Goal: Information Seeking & Learning: Learn about a topic

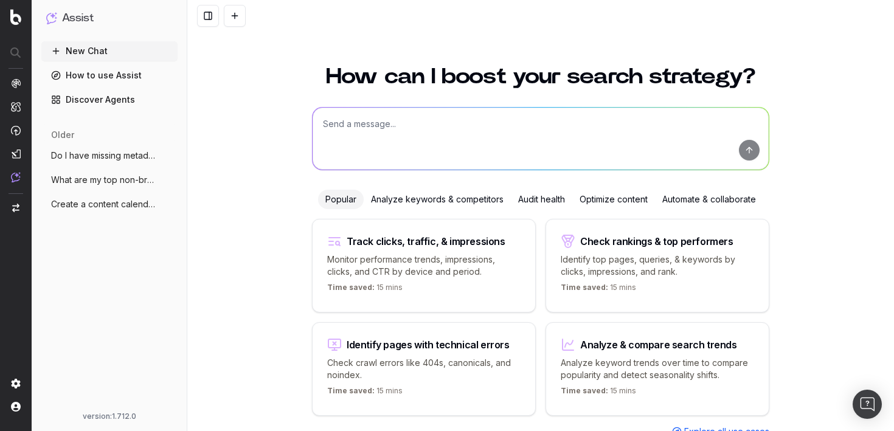
scroll to position [41, 0]
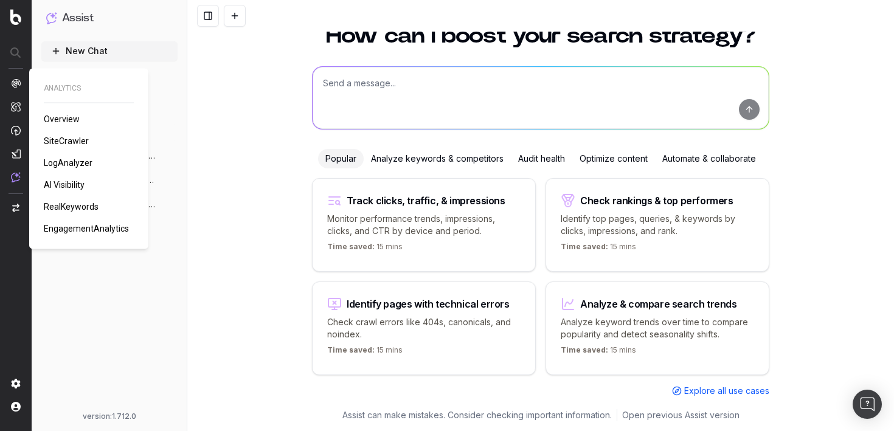
click at [77, 185] on span "AI Visibility" at bounding box center [64, 185] width 41 height 10
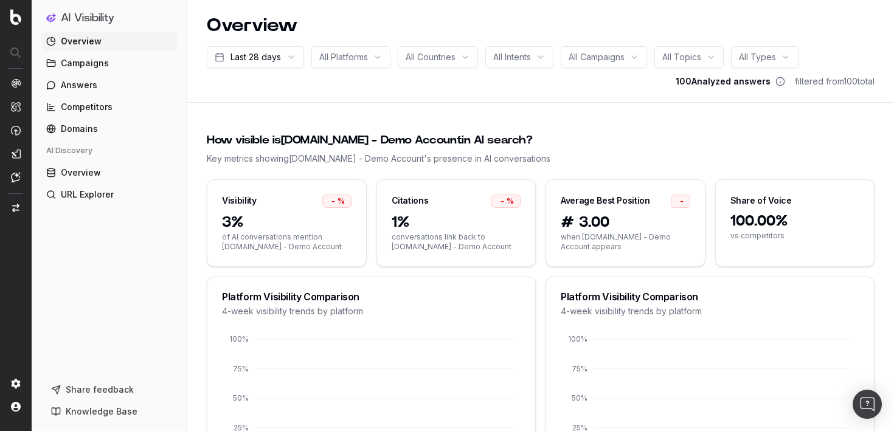
click at [81, 131] on span "Domains" at bounding box center [79, 129] width 37 height 12
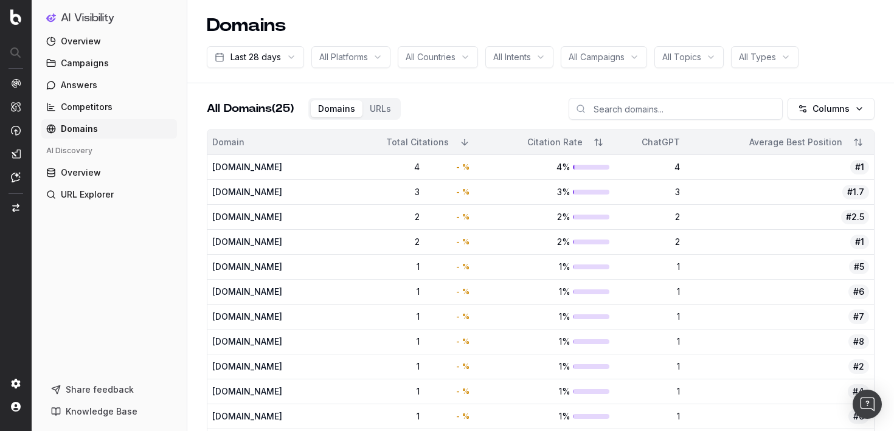
click at [94, 170] on span "Overview" at bounding box center [81, 173] width 40 height 12
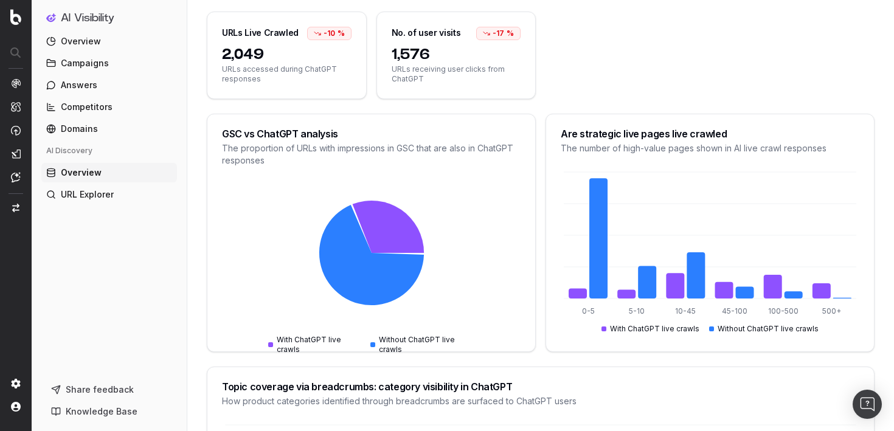
scroll to position [94, 0]
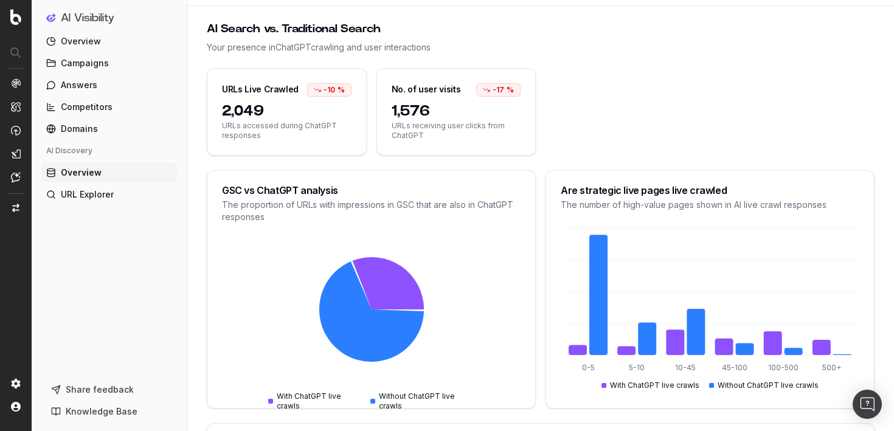
click at [104, 55] on link "Campaigns" at bounding box center [109, 63] width 136 height 19
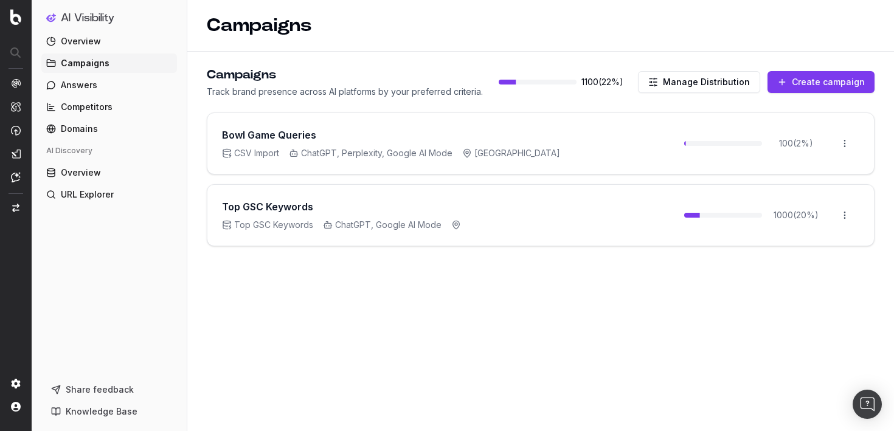
click at [106, 85] on link "Answers" at bounding box center [109, 84] width 136 height 19
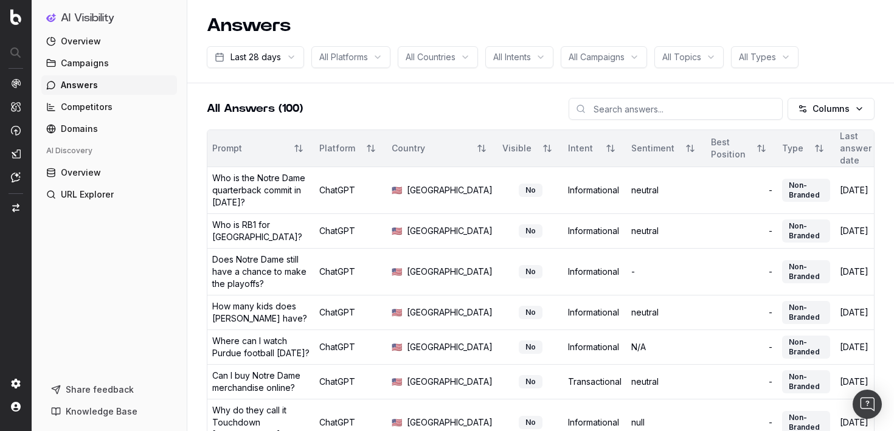
click at [111, 107] on link "Competitors" at bounding box center [109, 106] width 136 height 19
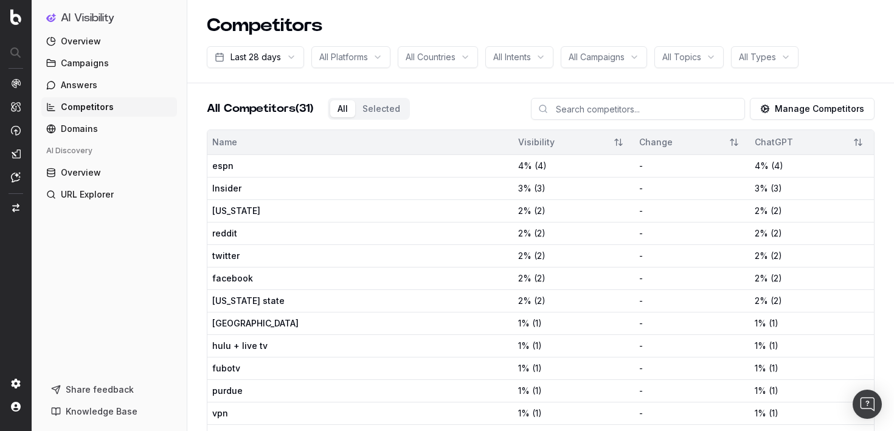
click at [107, 122] on link "Domains" at bounding box center [109, 128] width 136 height 19
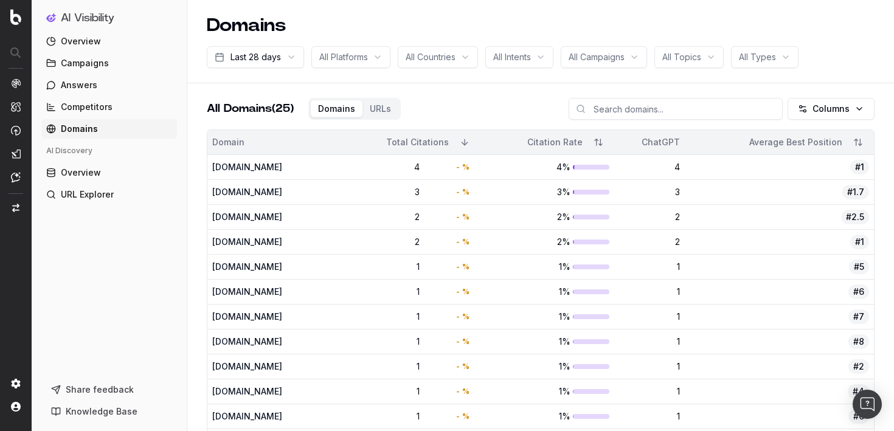
click at [122, 174] on link "Overview" at bounding box center [109, 172] width 136 height 19
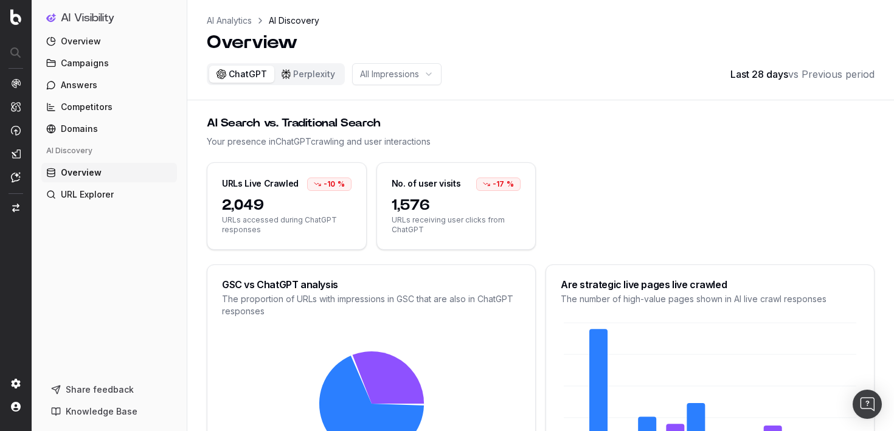
click at [294, 73] on button "Perplexity" at bounding box center [308, 74] width 68 height 17
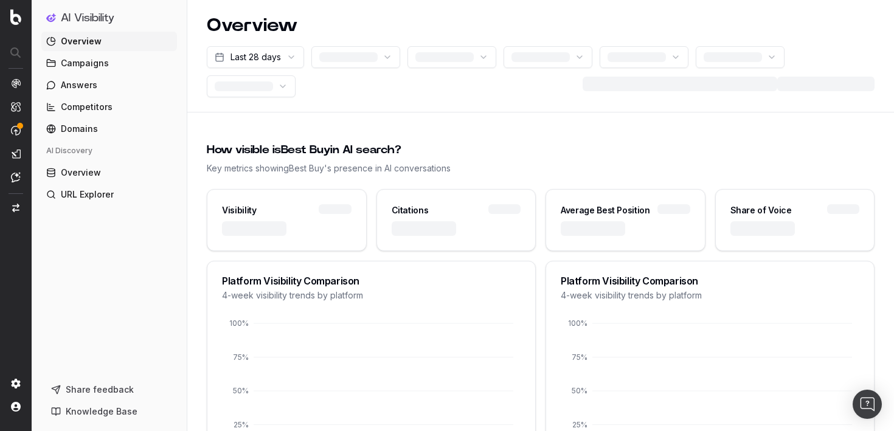
click at [92, 172] on span "Overview" at bounding box center [81, 173] width 40 height 12
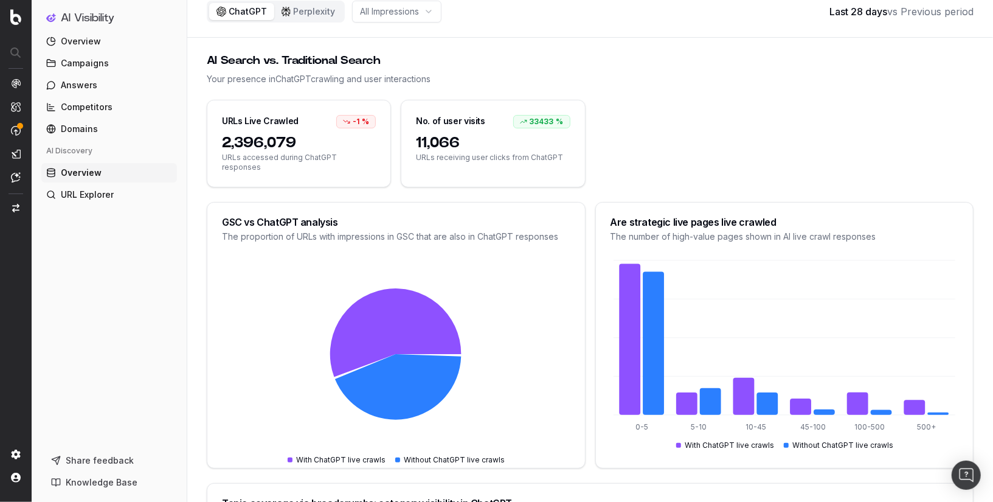
scroll to position [65, 0]
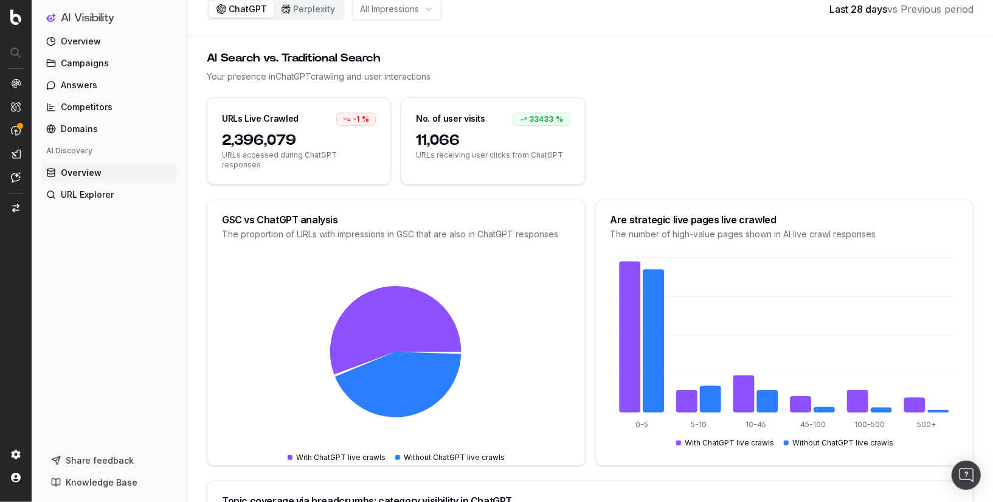
click at [119, 198] on link "URL Explorer" at bounding box center [109, 194] width 136 height 19
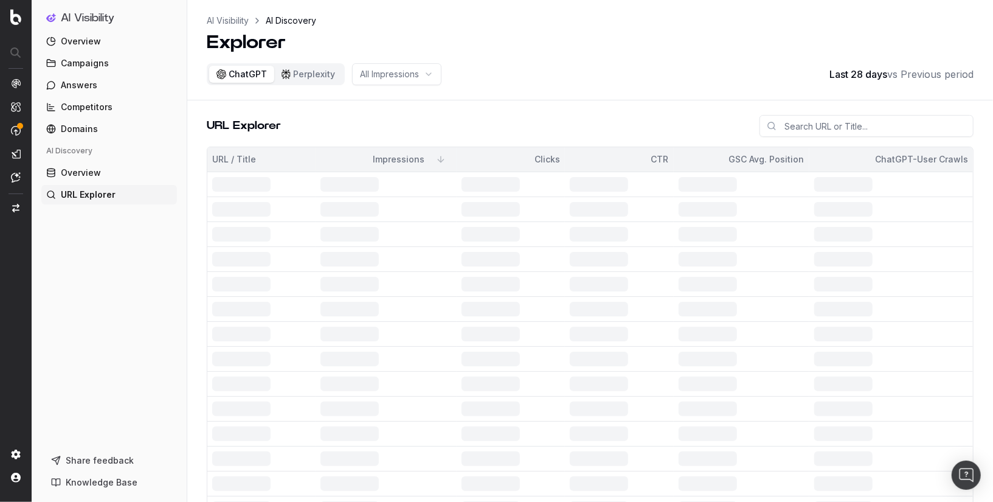
click at [105, 174] on link "Overview" at bounding box center [109, 172] width 136 height 19
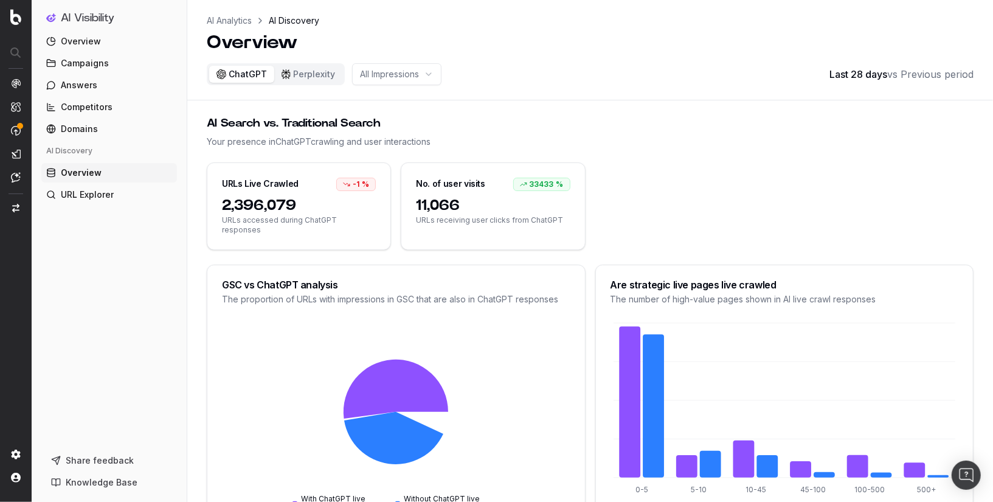
click at [311, 77] on button "Perplexity" at bounding box center [308, 74] width 68 height 17
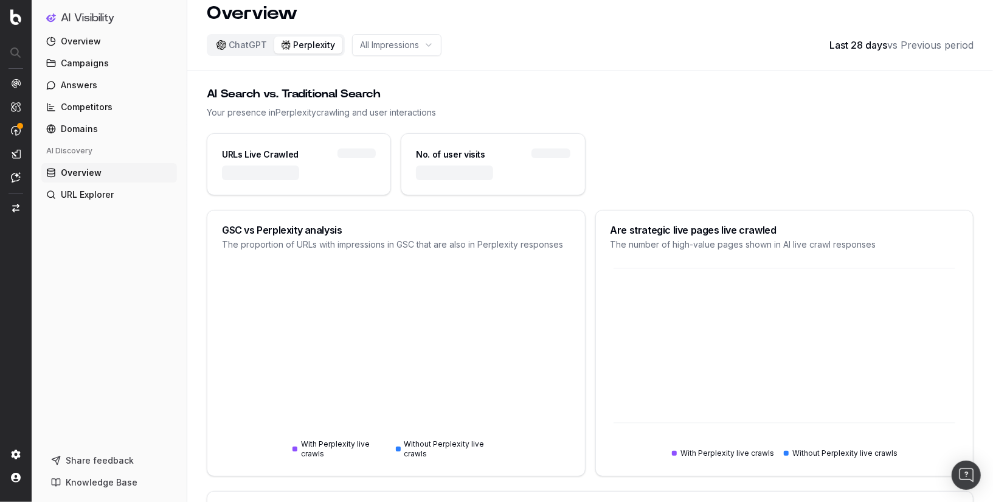
scroll to position [15, 0]
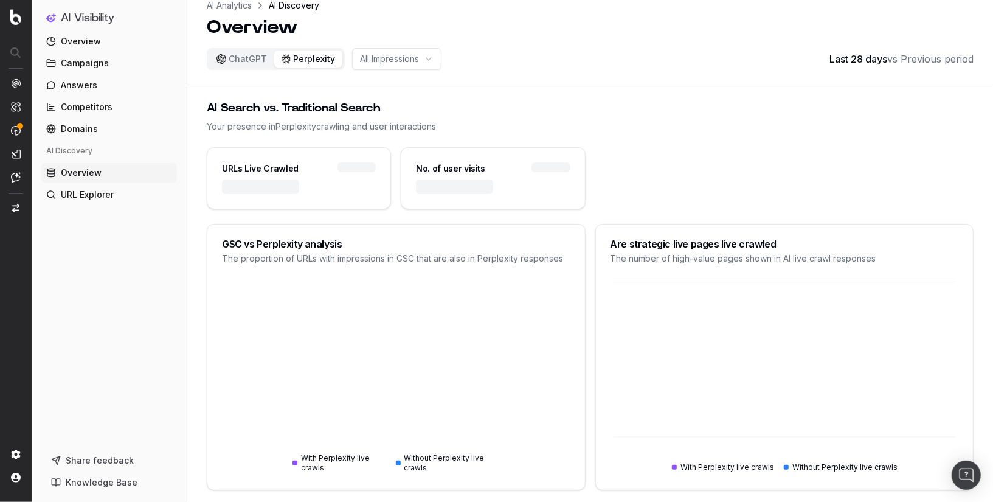
click at [249, 62] on button "ChatGPT" at bounding box center [241, 58] width 65 height 17
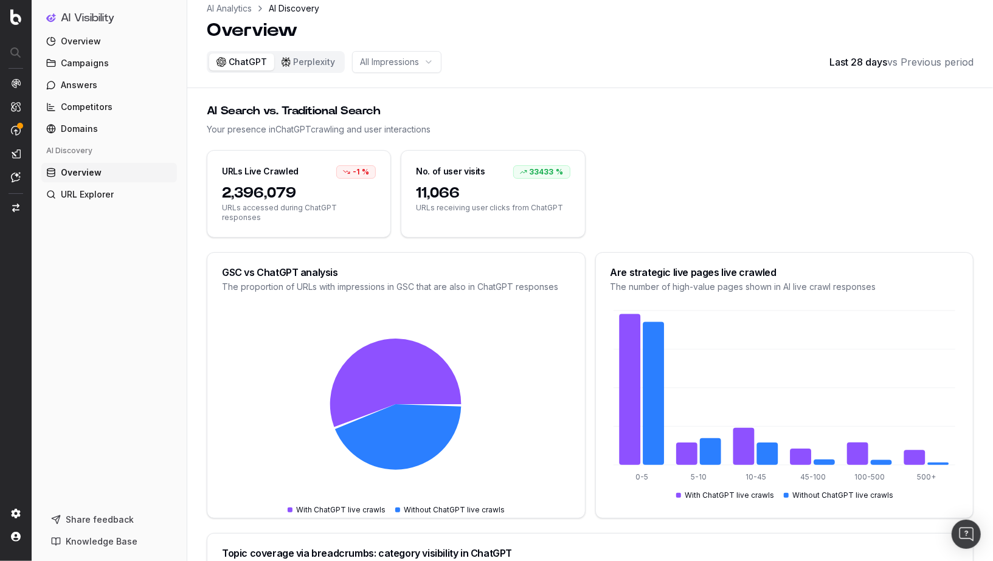
scroll to position [10, 0]
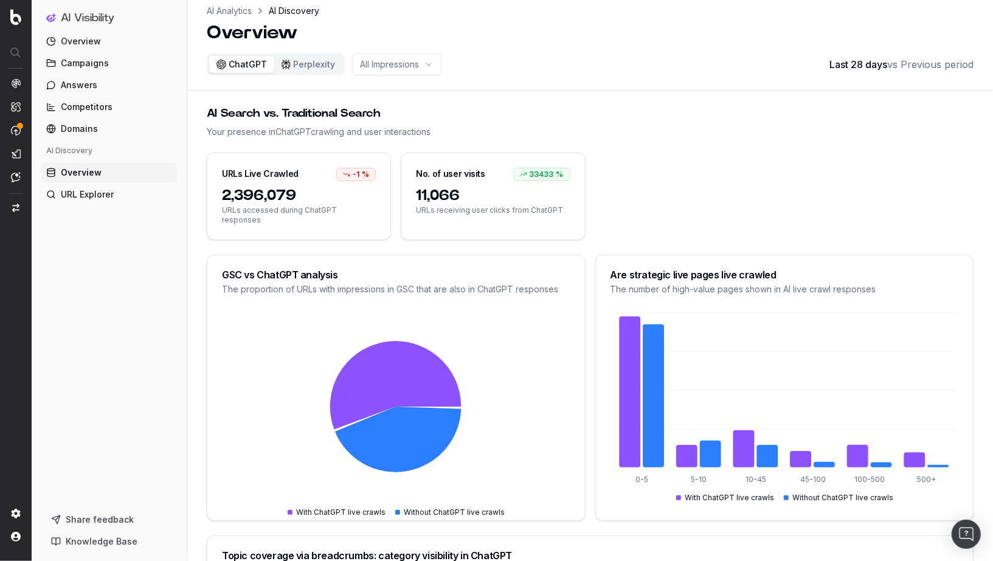
click at [95, 45] on span "Overview" at bounding box center [81, 41] width 40 height 12
